Goal: Navigation & Orientation: Go to known website

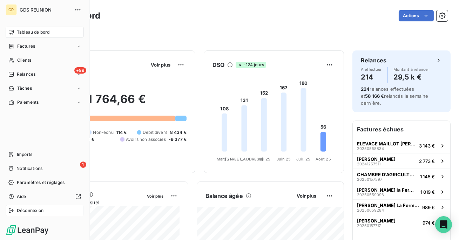
click at [8, 212] on icon at bounding box center [11, 211] width 6 height 6
